Goal: Task Accomplishment & Management: Manage account settings

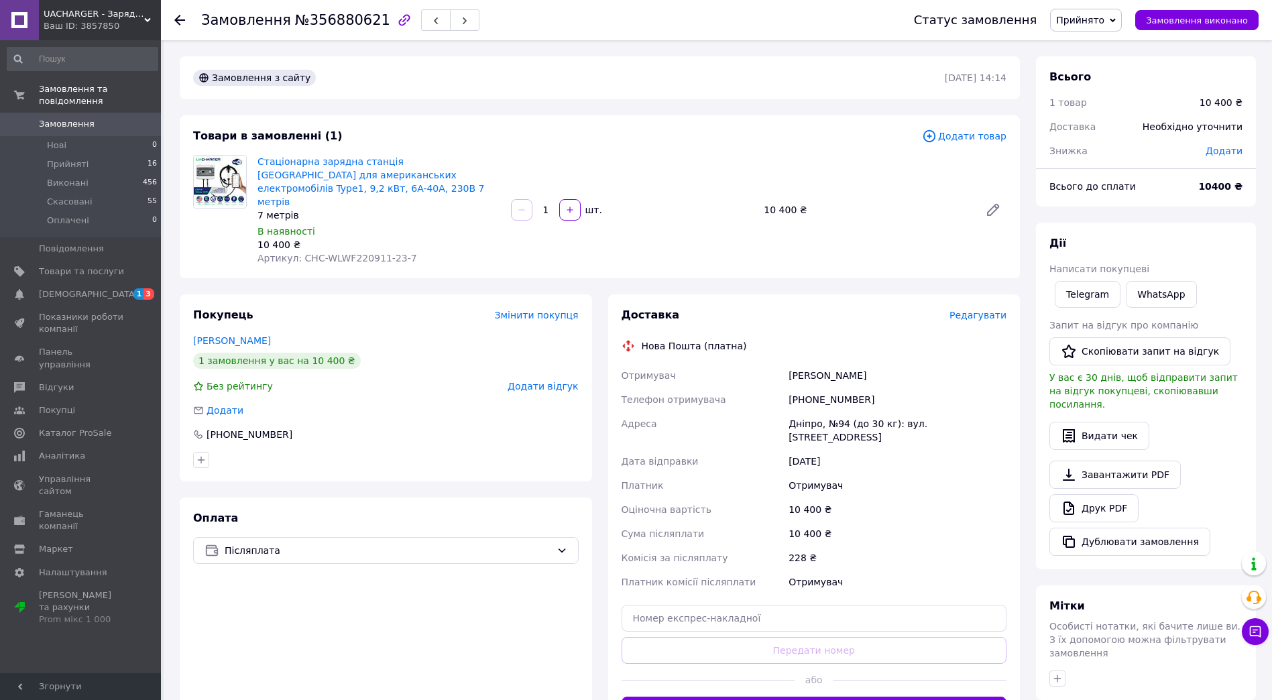
click at [174, 15] on icon at bounding box center [179, 20] width 11 height 11
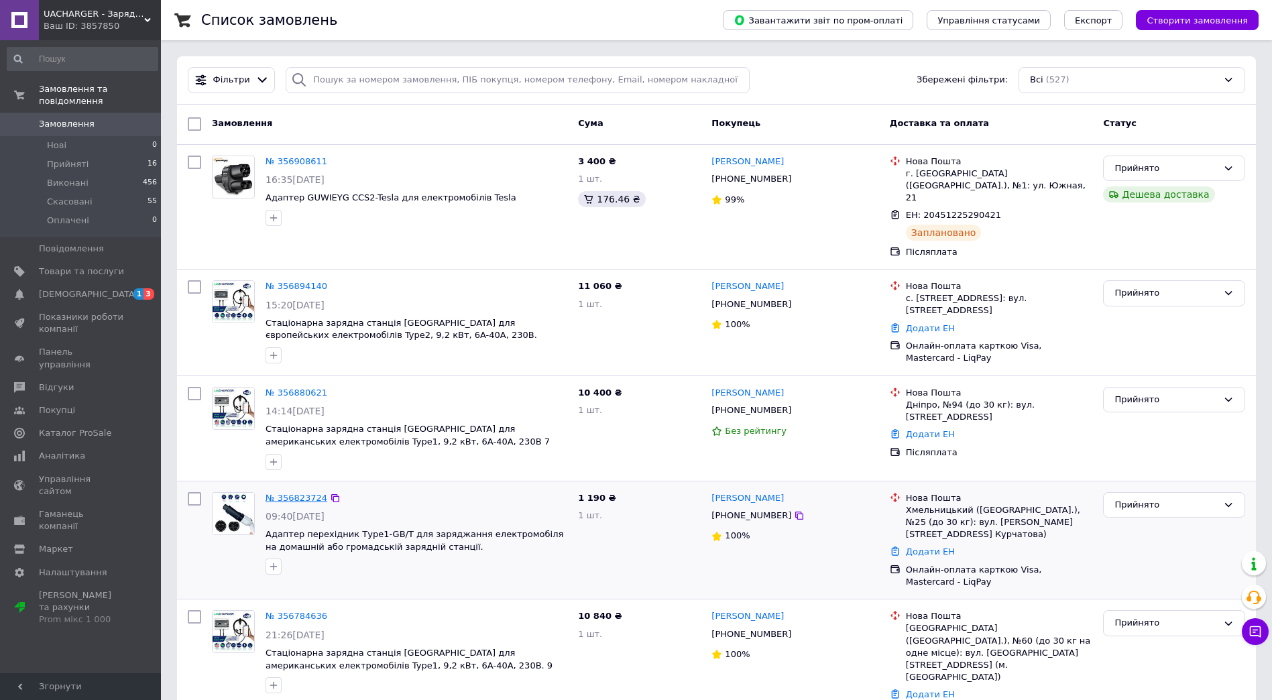
click at [287, 493] on link "№ 356823724" at bounding box center [297, 498] width 62 height 10
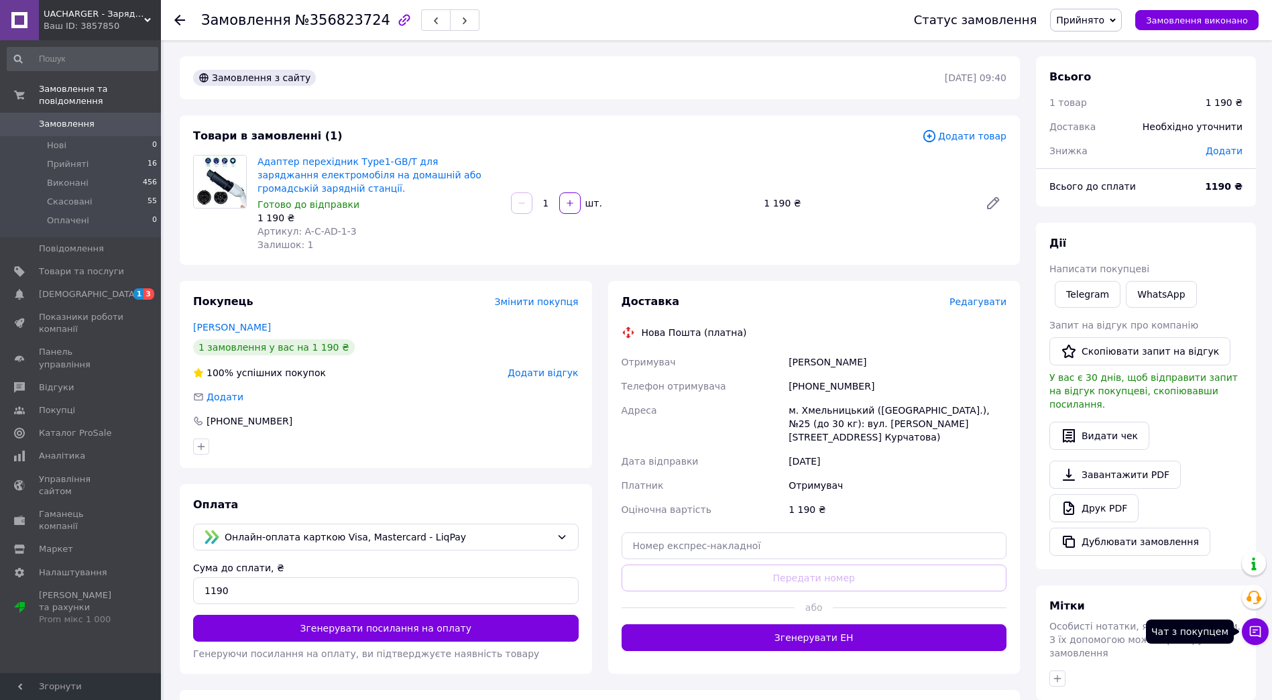
click at [1261, 640] on button "Чат з покупцем" at bounding box center [1255, 631] width 27 height 27
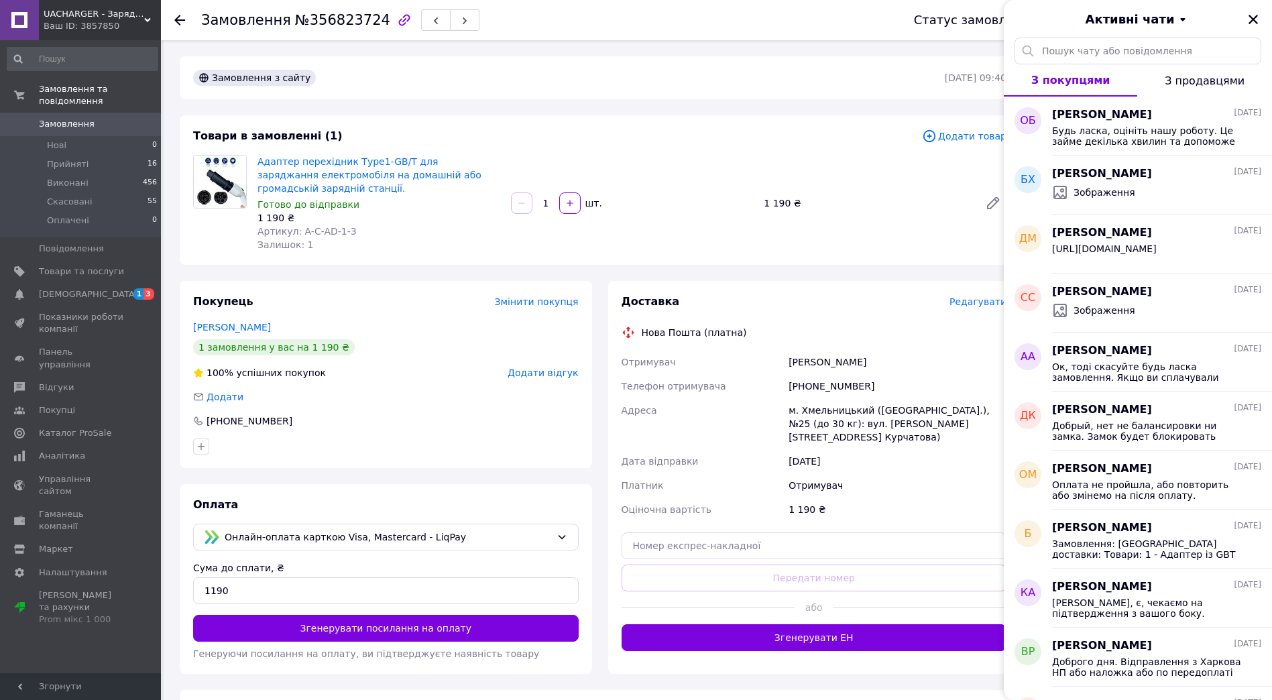
drag, startPoint x: 1249, startPoint y: 22, endPoint x: 1250, endPoint y: 36, distance: 13.4
click at [1250, 21] on icon "Закрити" at bounding box center [1253, 19] width 12 height 12
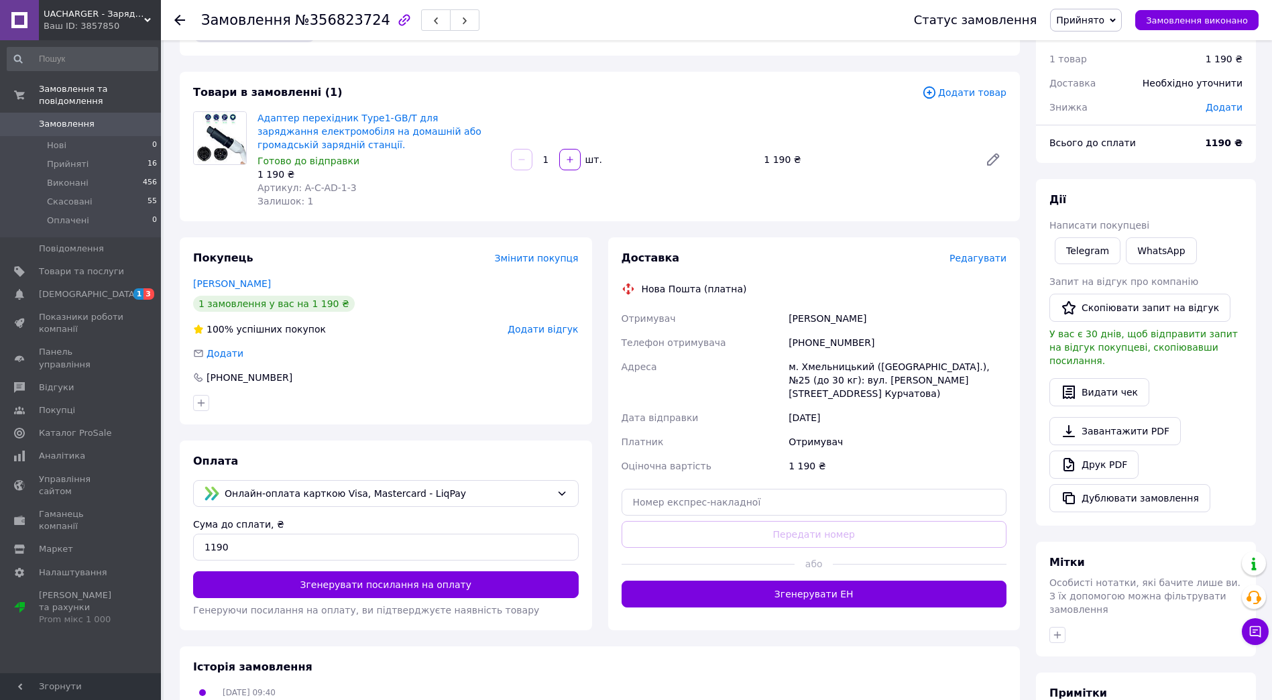
scroll to position [134, 0]
